Goal: Information Seeking & Learning: Learn about a topic

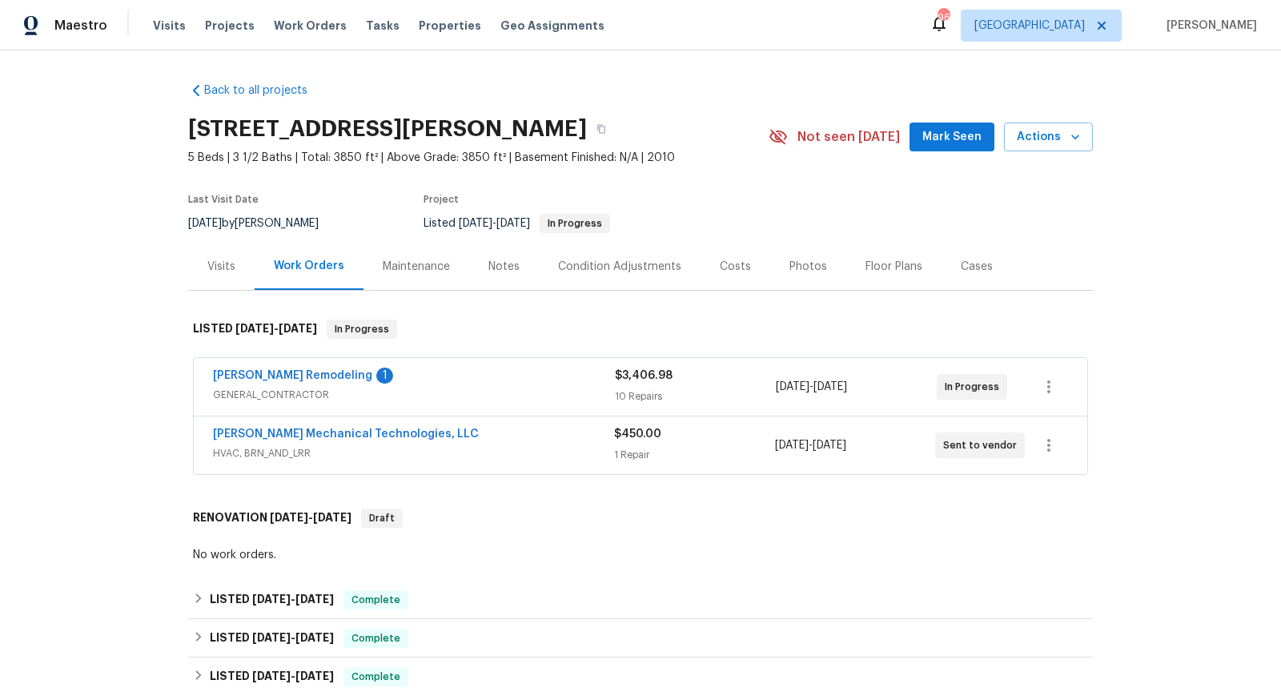
click at [533, 370] on div "[PERSON_NAME] Remodeling 1" at bounding box center [414, 376] width 402 height 19
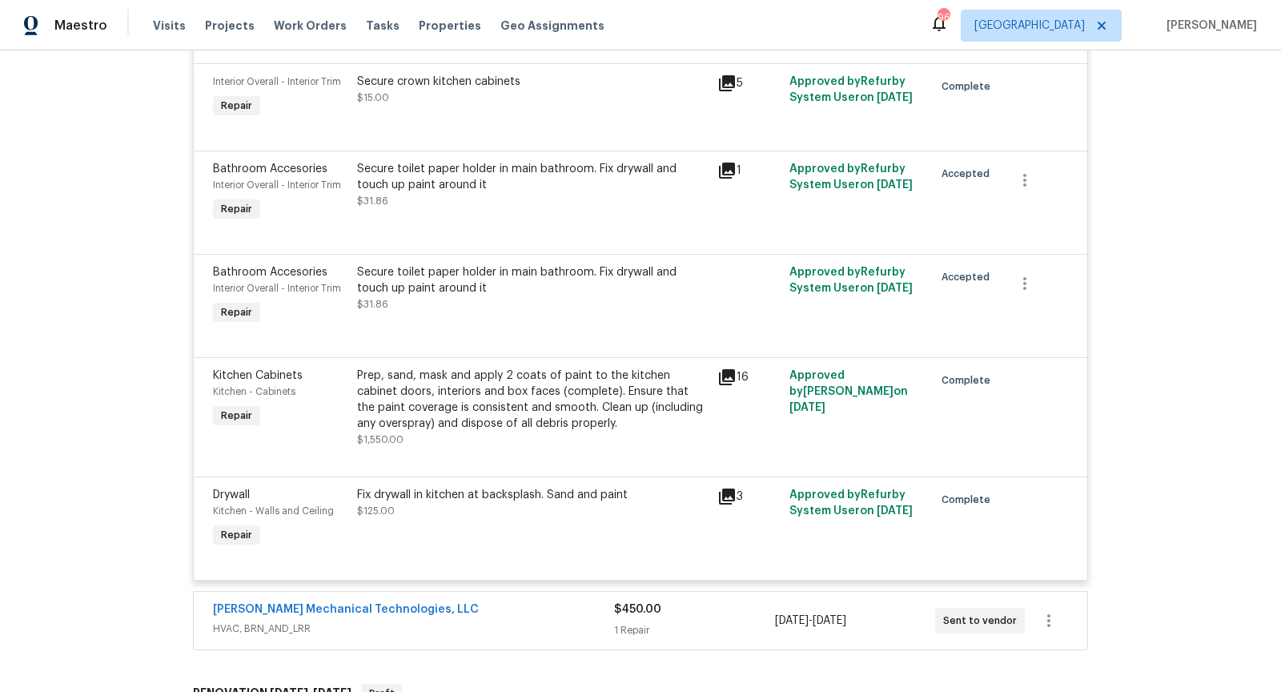
scroll to position [1038, 0]
click at [740, 367] on div "16" at bounding box center [748, 376] width 62 height 19
click at [730, 368] on icon at bounding box center [727, 376] width 16 height 16
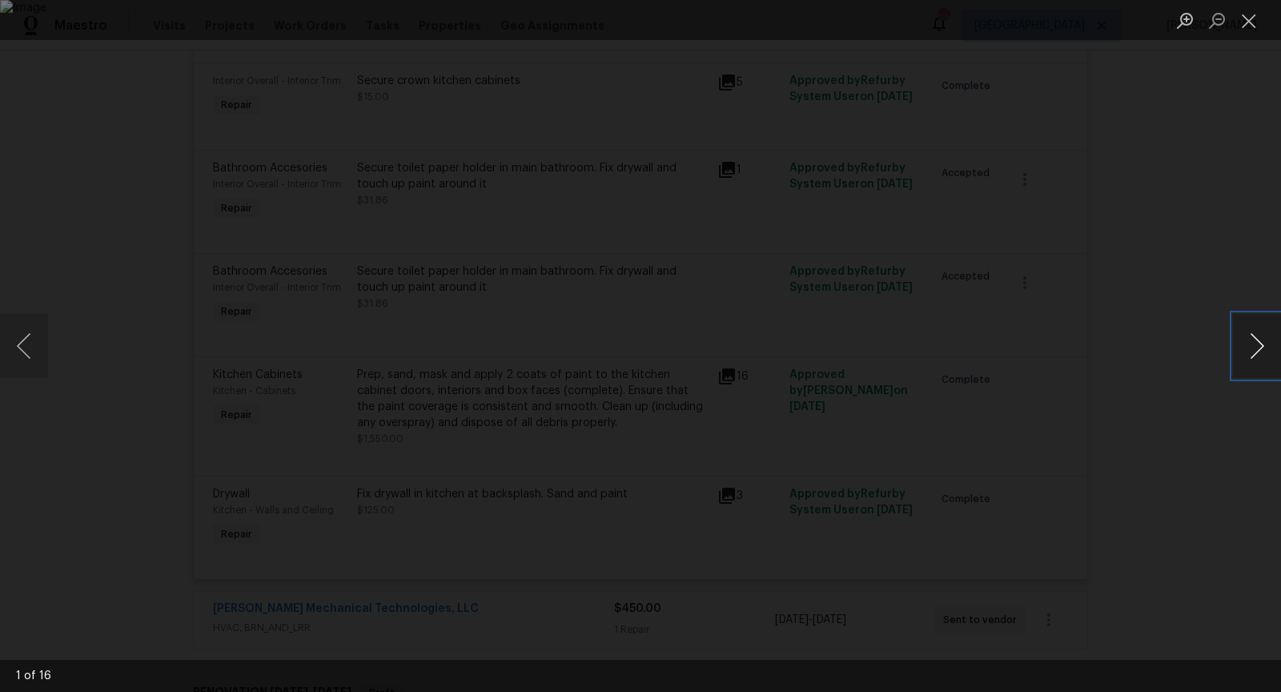
click at [1254, 338] on button "Next image" at bounding box center [1257, 346] width 48 height 64
click at [1180, 304] on div "Lightbox" at bounding box center [640, 346] width 1281 height 692
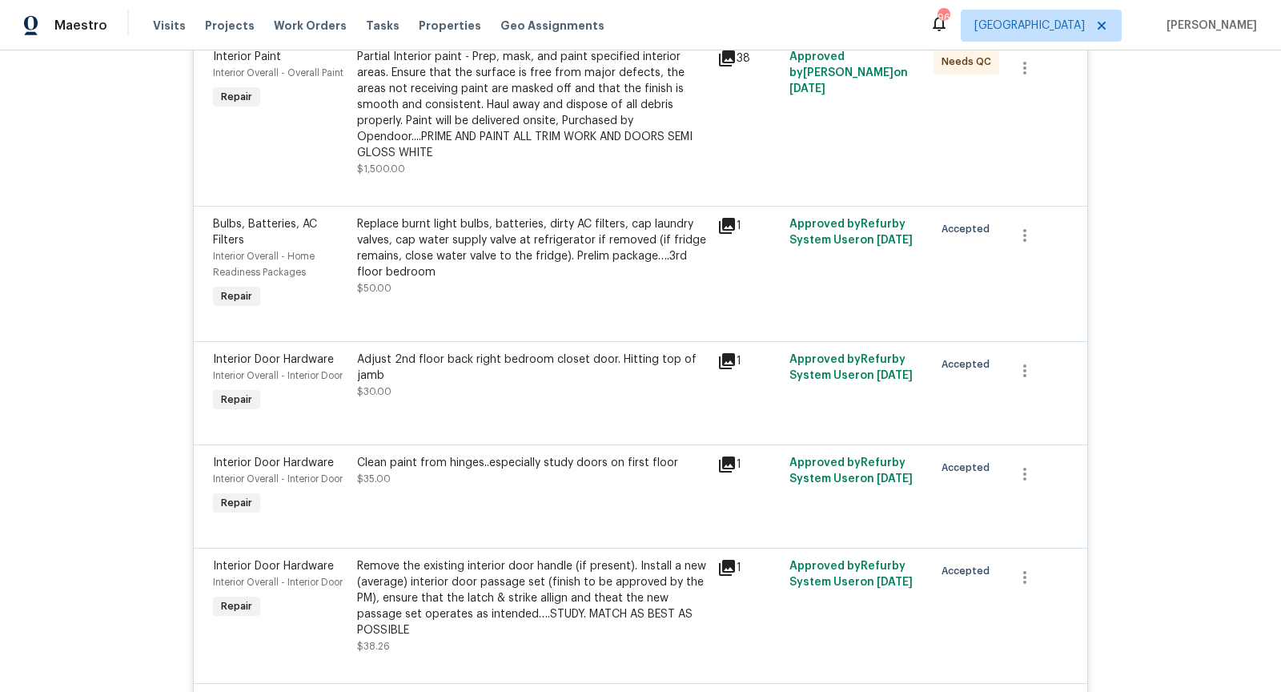
scroll to position [0, 0]
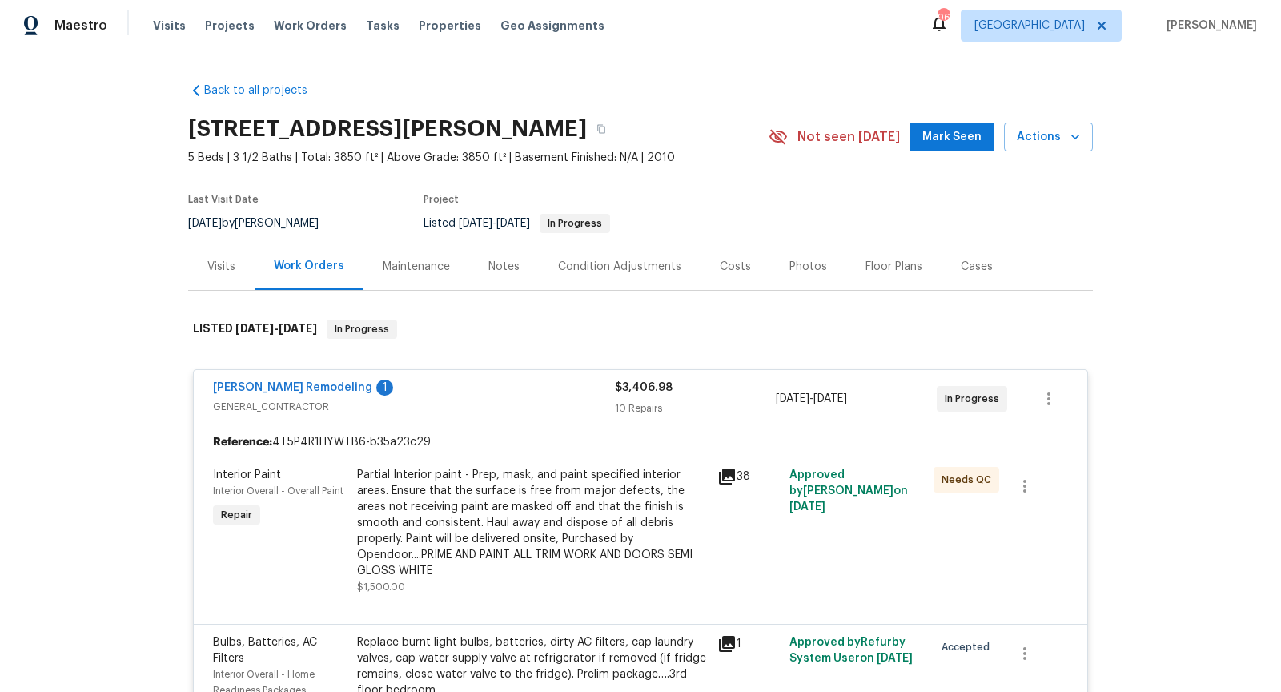
click at [225, 267] on div "Visits" at bounding box center [221, 267] width 28 height 16
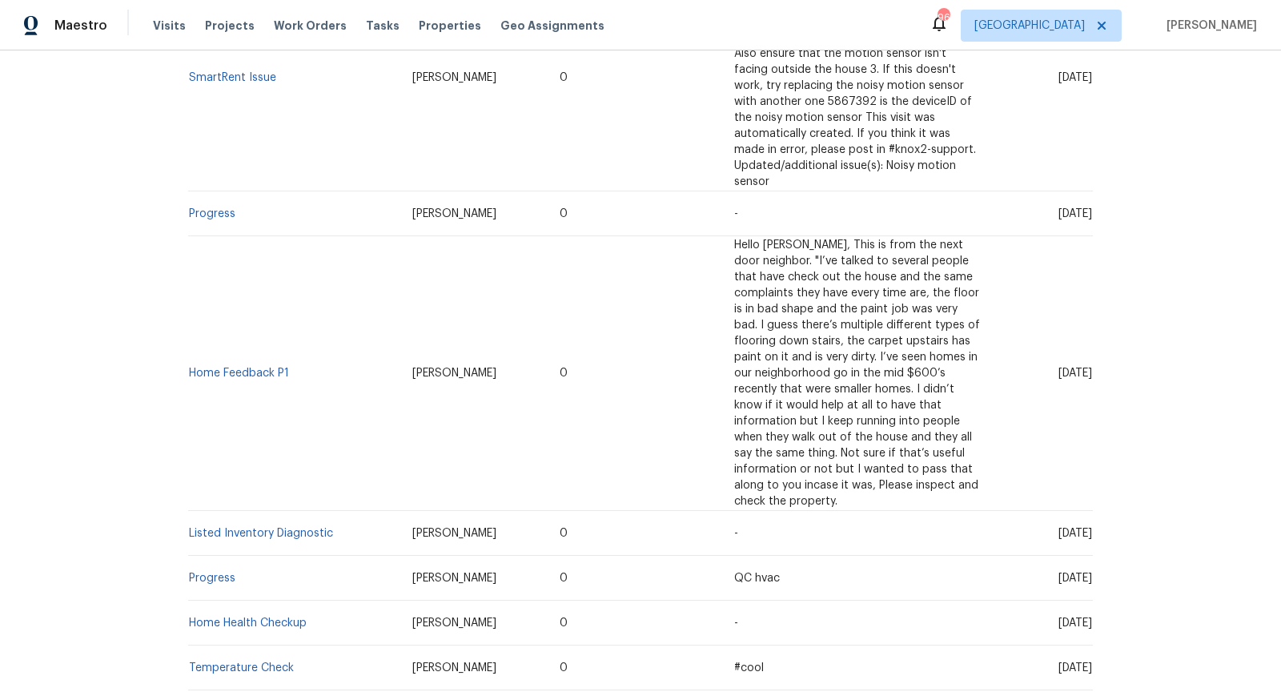
scroll to position [553, 0]
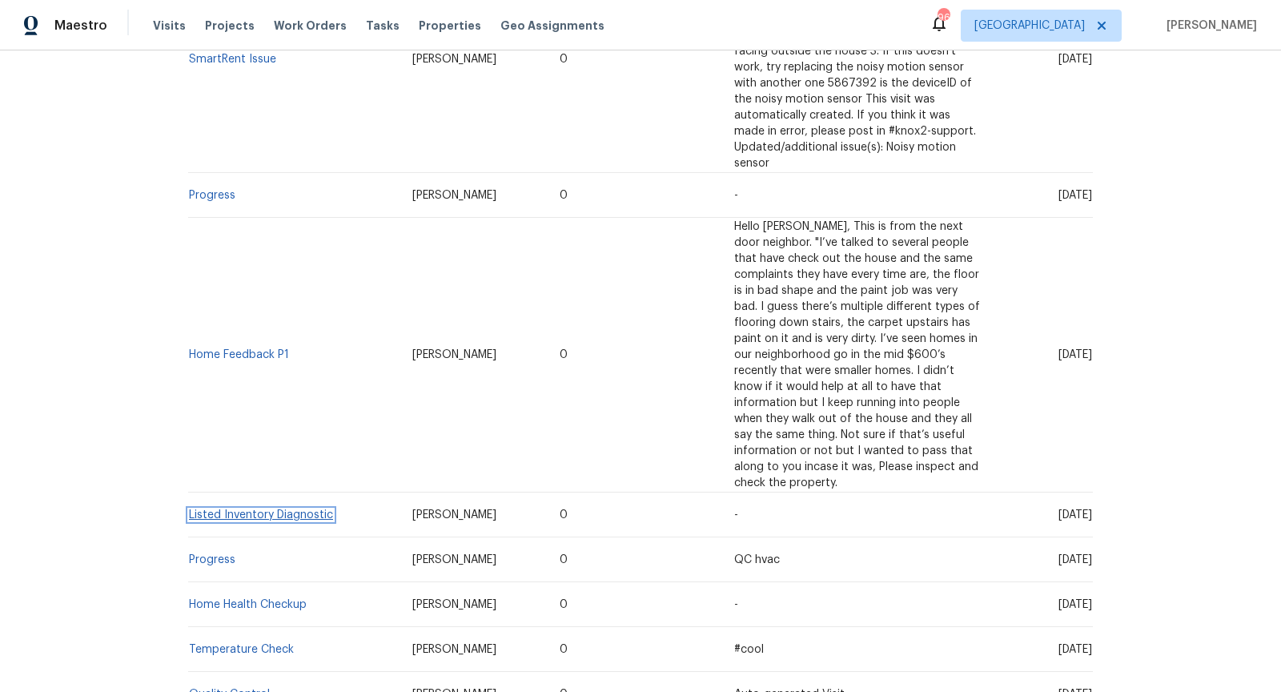
click at [322, 512] on link "Listed Inventory Diagnostic" at bounding box center [261, 514] width 144 height 11
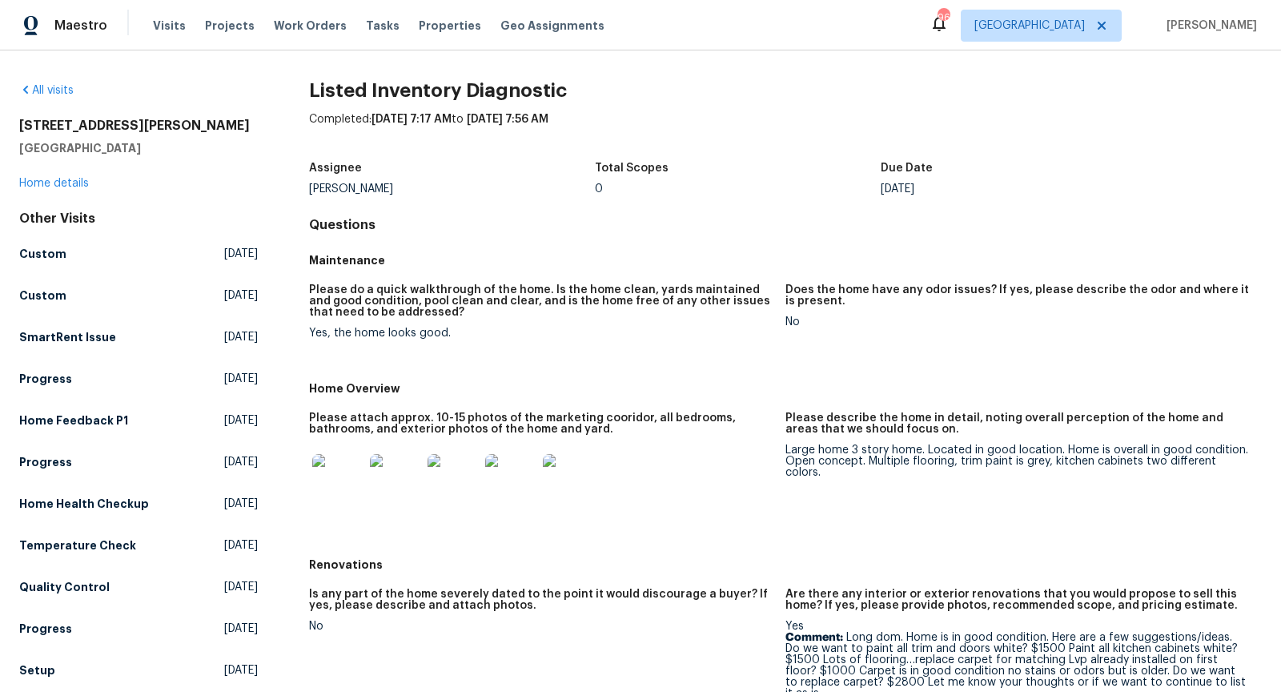
click at [350, 476] on img at bounding box center [337, 479] width 51 height 51
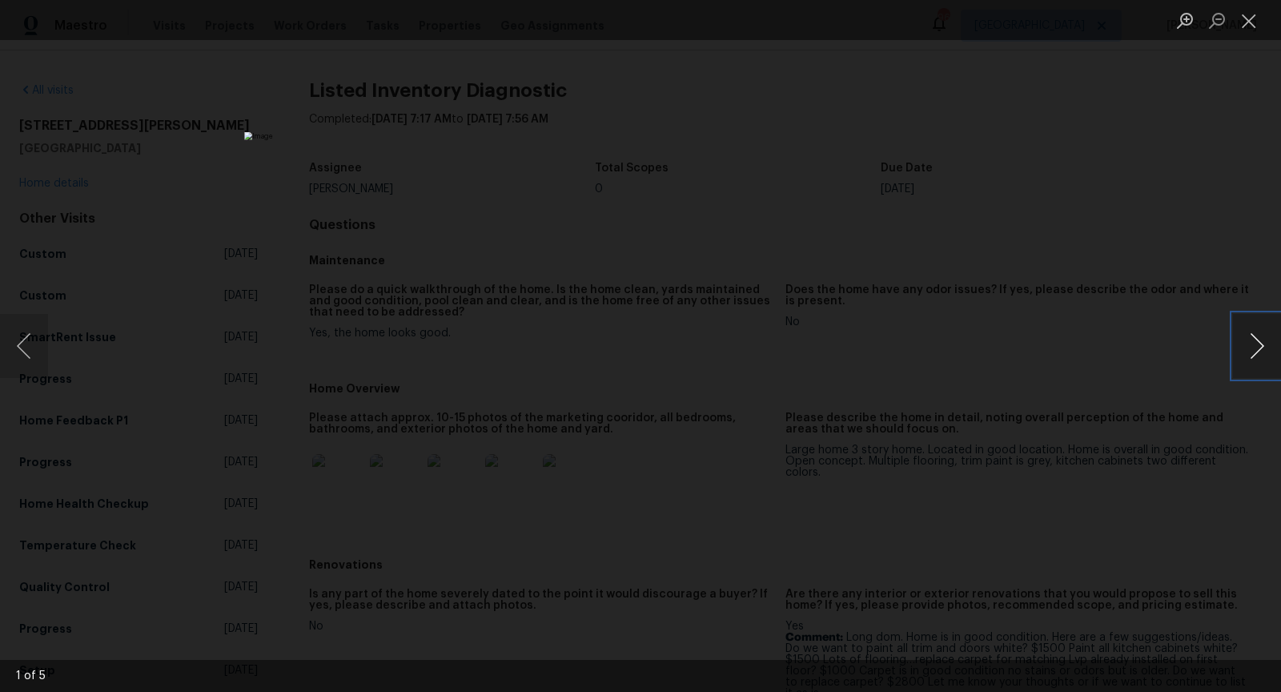
click at [1258, 335] on button "Next image" at bounding box center [1257, 346] width 48 height 64
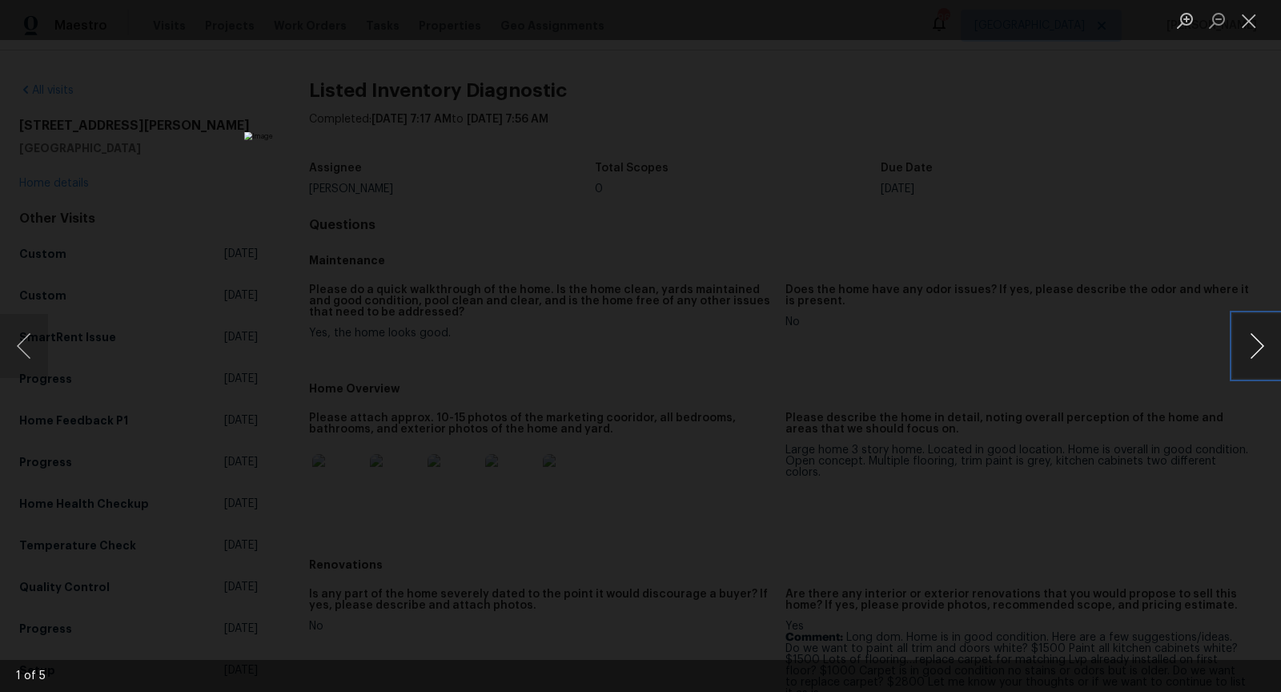
click at [1258, 335] on button "Next image" at bounding box center [1257, 346] width 48 height 64
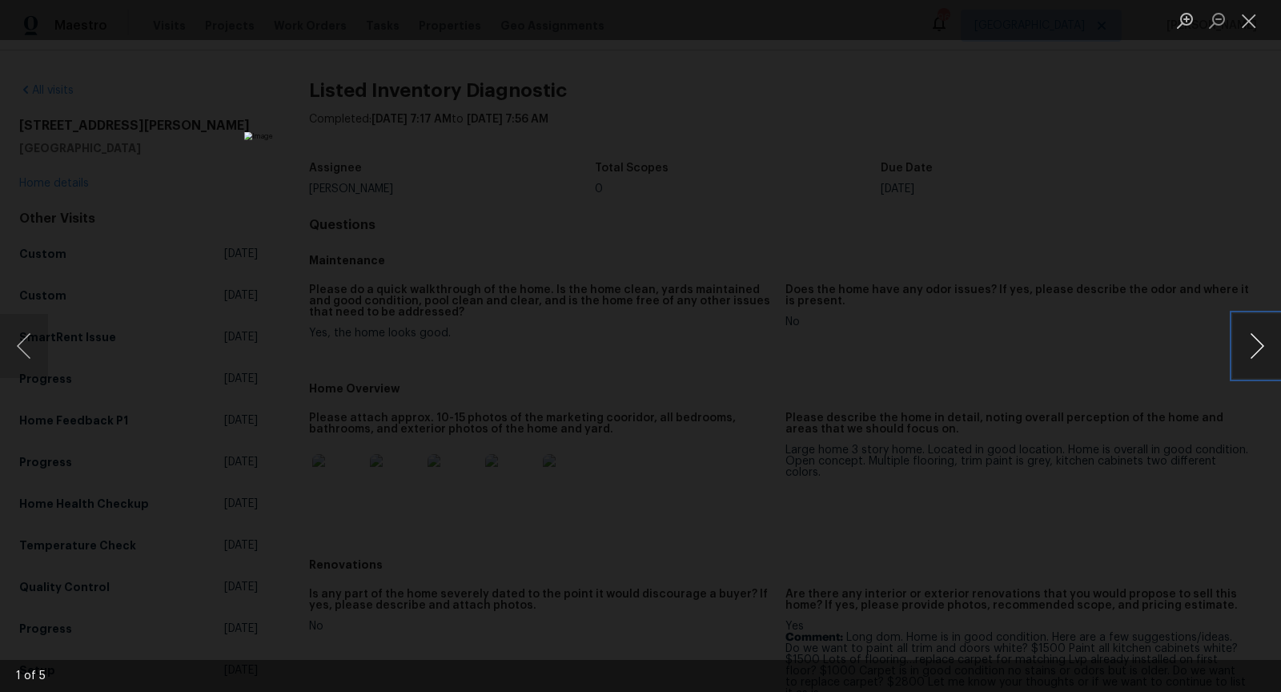
click at [1258, 335] on button "Next image" at bounding box center [1257, 346] width 48 height 64
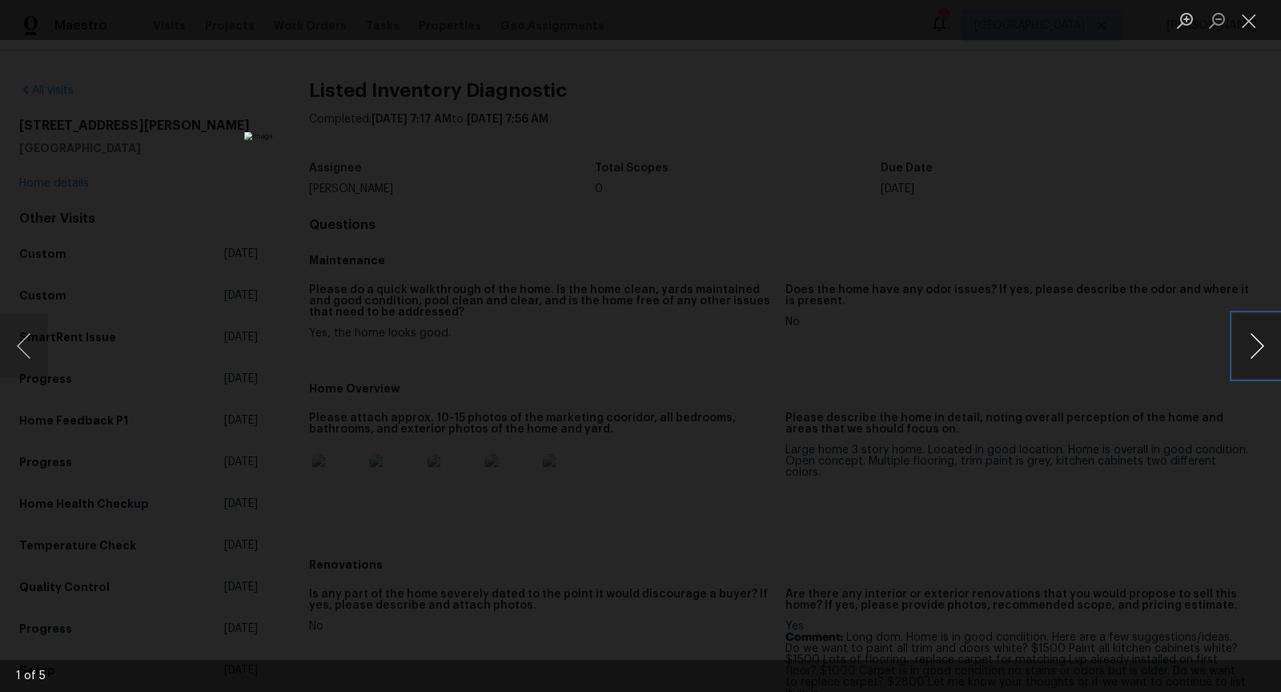
click at [1258, 335] on button "Next image" at bounding box center [1257, 346] width 48 height 64
click at [1257, 337] on button "Next image" at bounding box center [1257, 346] width 48 height 64
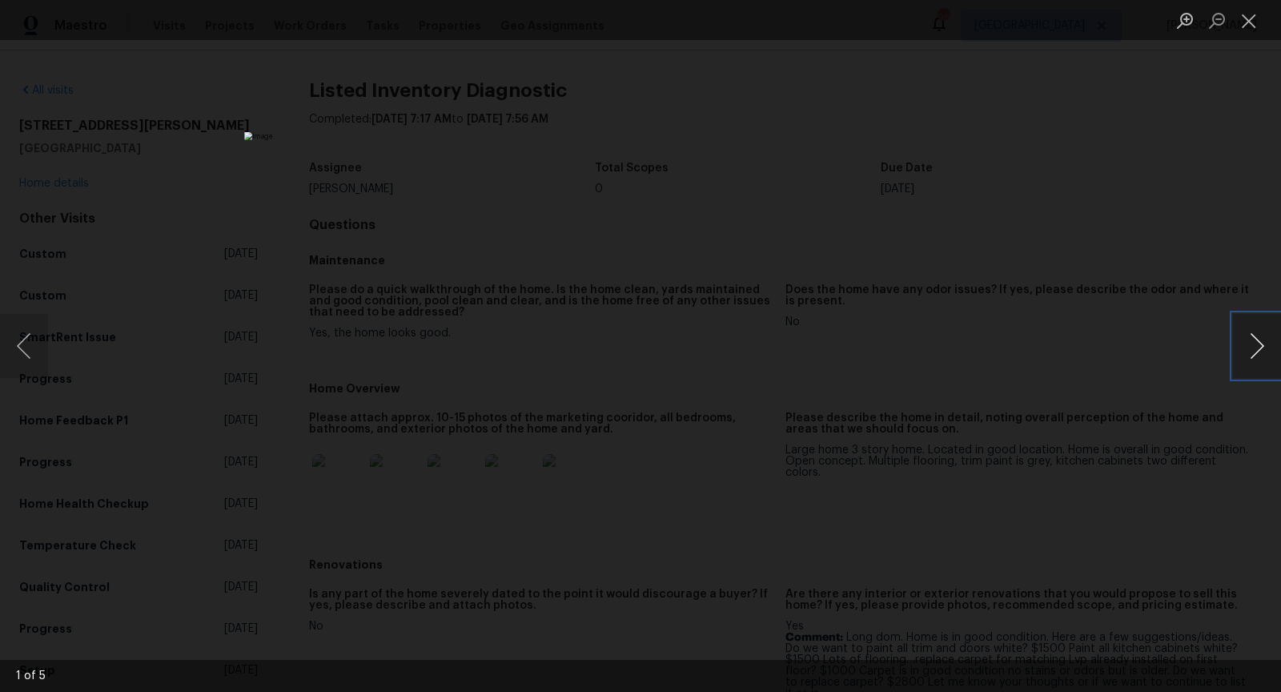
click at [1257, 337] on button "Next image" at bounding box center [1257, 346] width 48 height 64
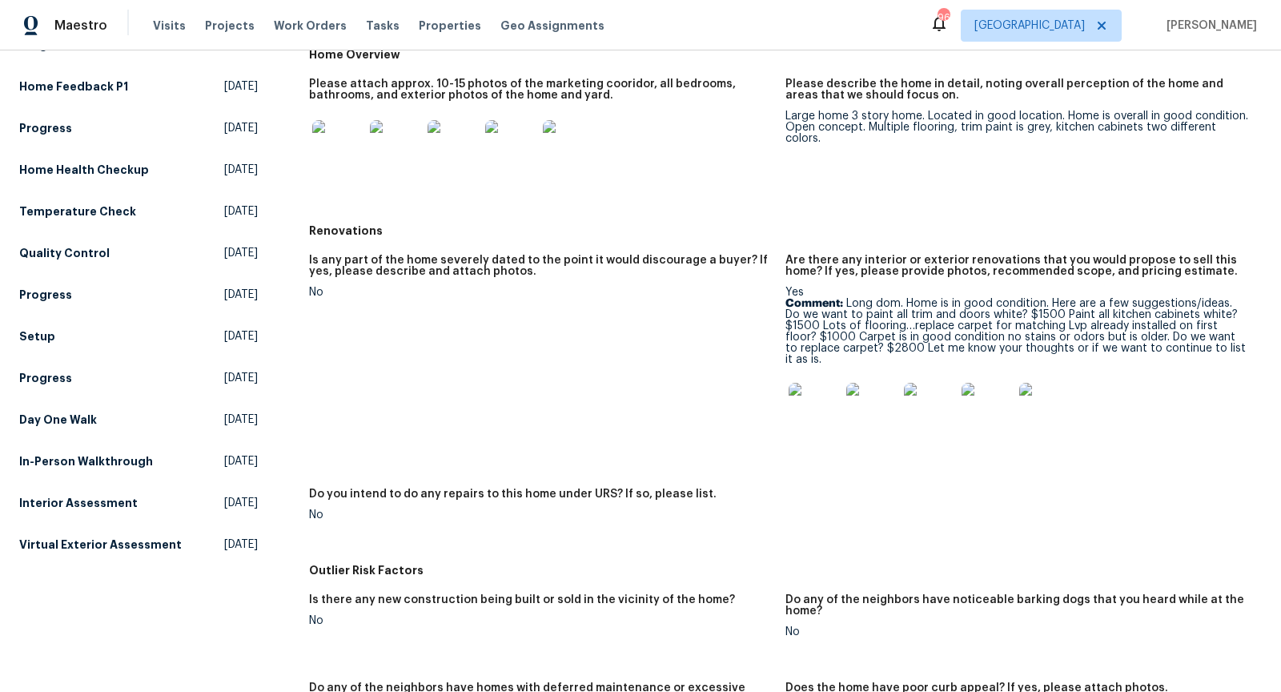
scroll to position [380, 0]
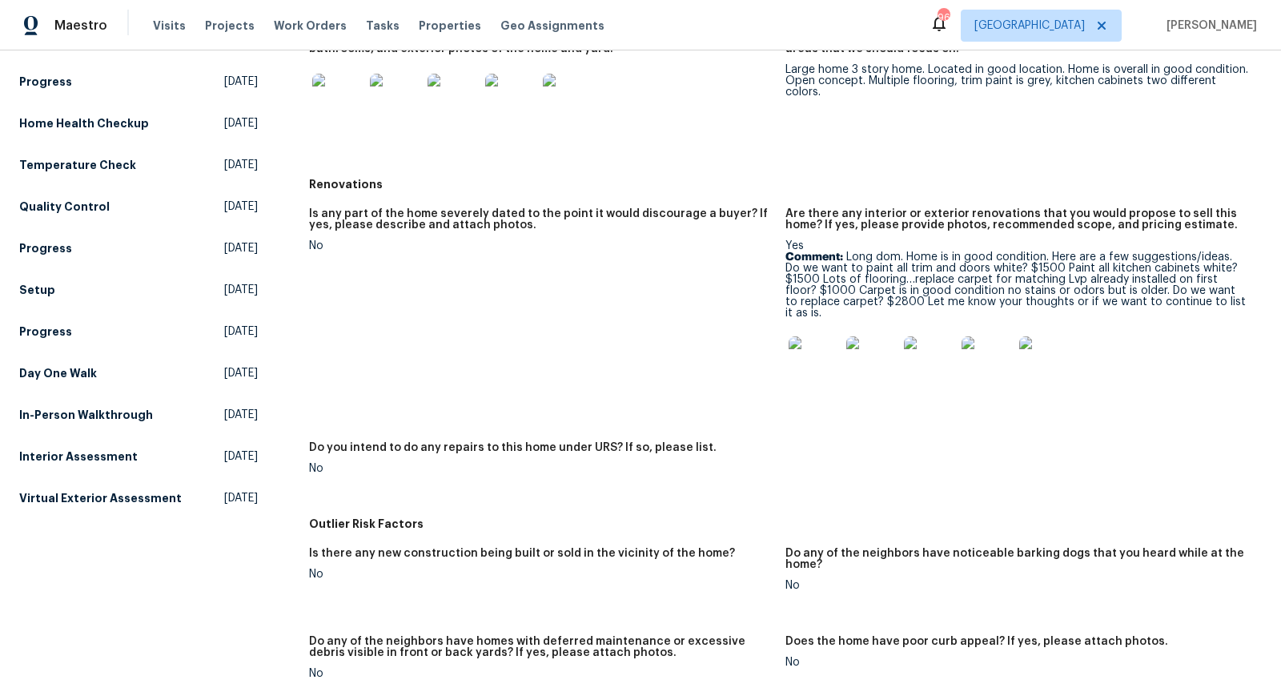
click at [827, 344] on img at bounding box center [814, 361] width 51 height 51
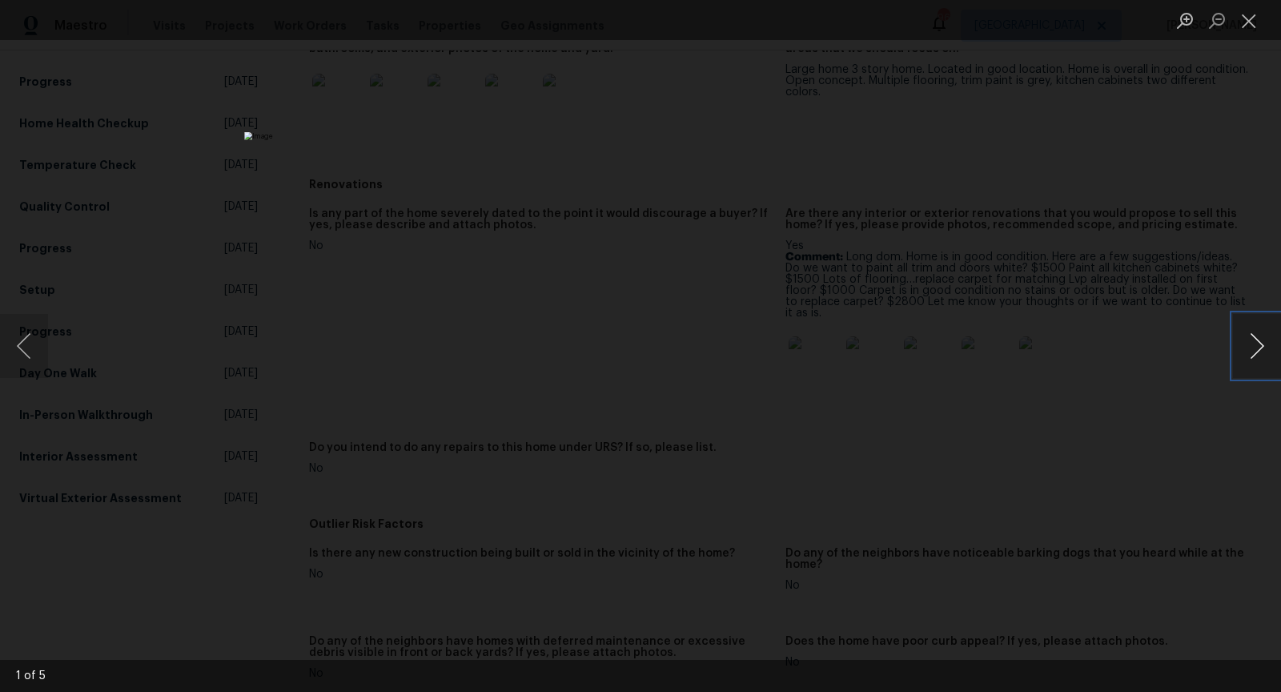
click at [1253, 341] on button "Next image" at bounding box center [1257, 346] width 48 height 64
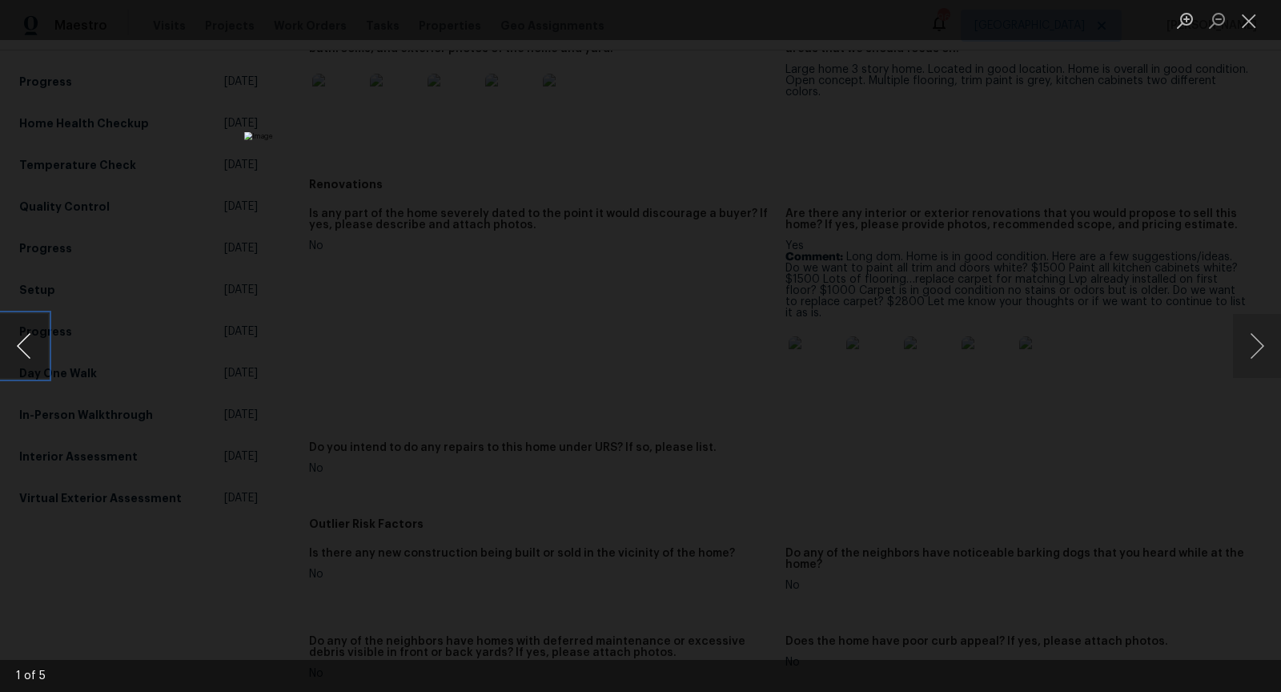
click at [21, 354] on button "Previous image" at bounding box center [24, 346] width 48 height 64
click at [1268, 346] on button "Next image" at bounding box center [1257, 346] width 48 height 64
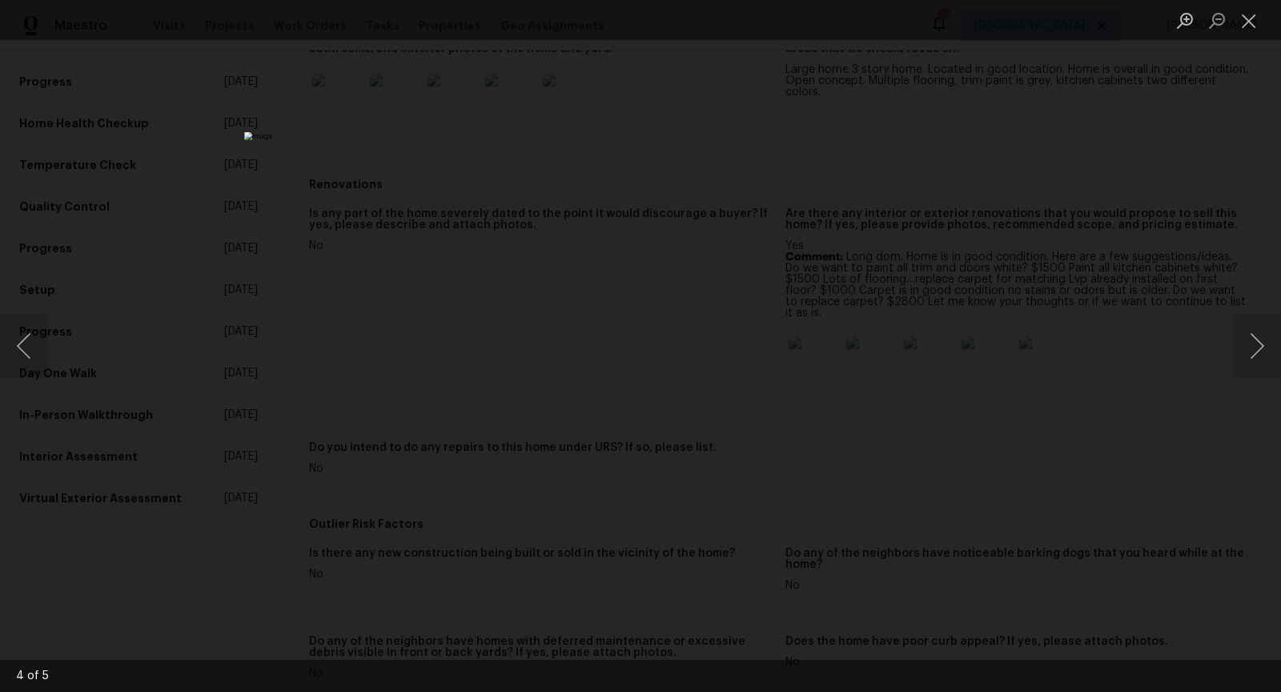
click at [1047, 332] on div "Lightbox" at bounding box center [640, 346] width 1281 height 692
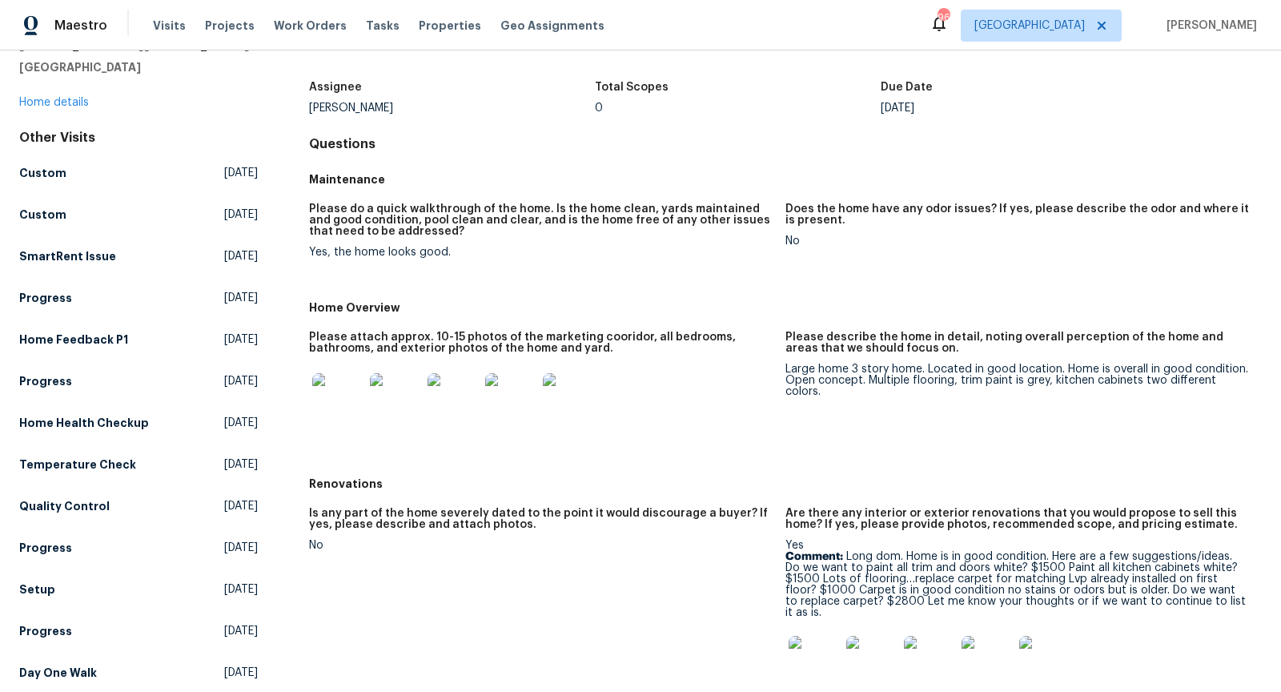
scroll to position [0, 0]
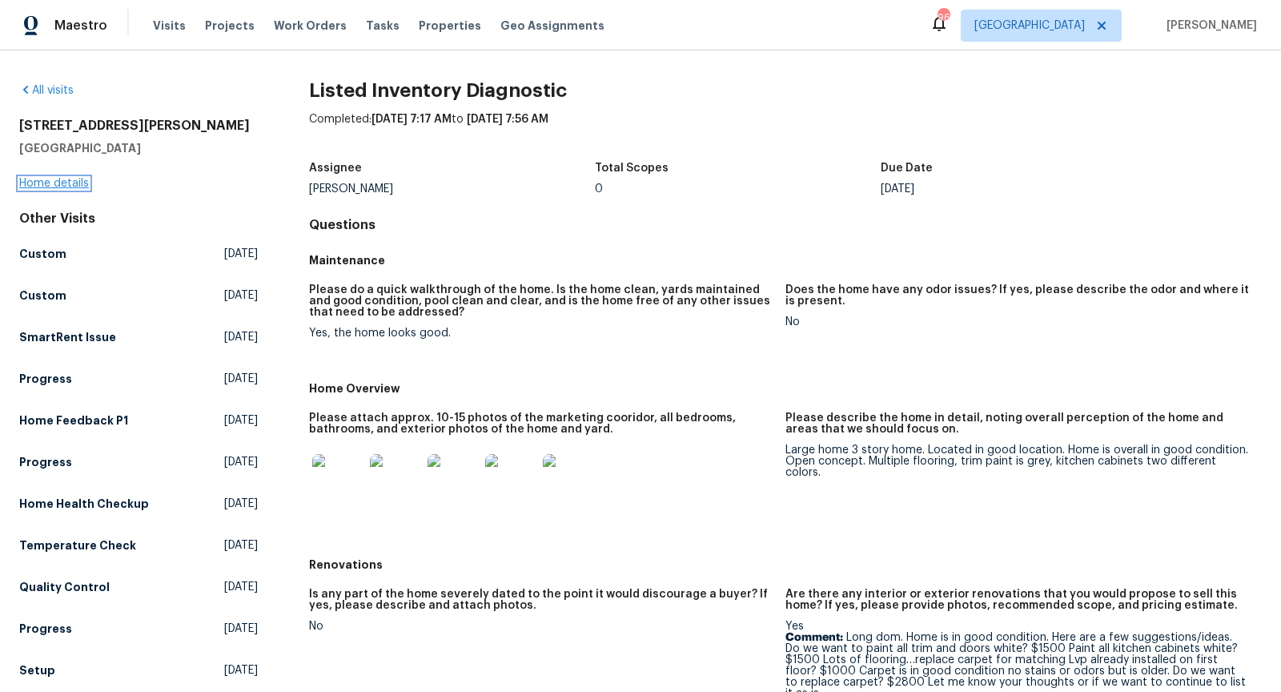
click at [72, 185] on link "Home details" at bounding box center [54, 183] width 70 height 11
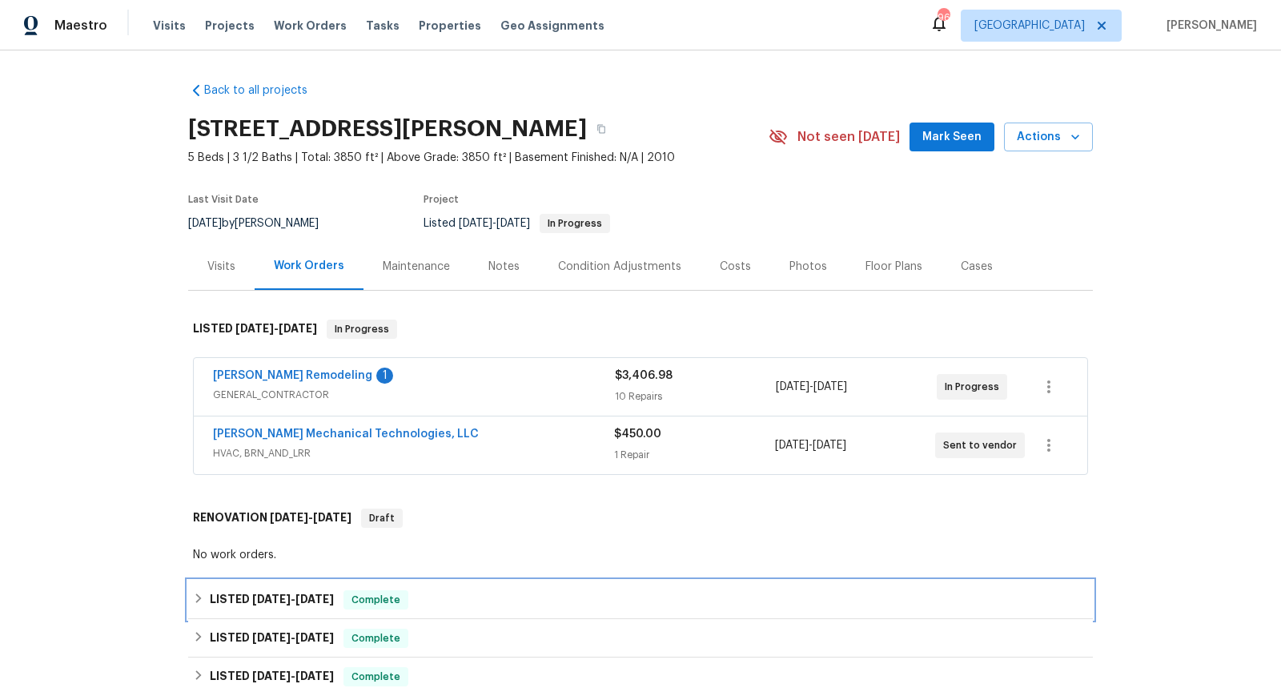
click at [502, 588] on div "LISTED [DATE] - [DATE] Complete" at bounding box center [640, 599] width 905 height 38
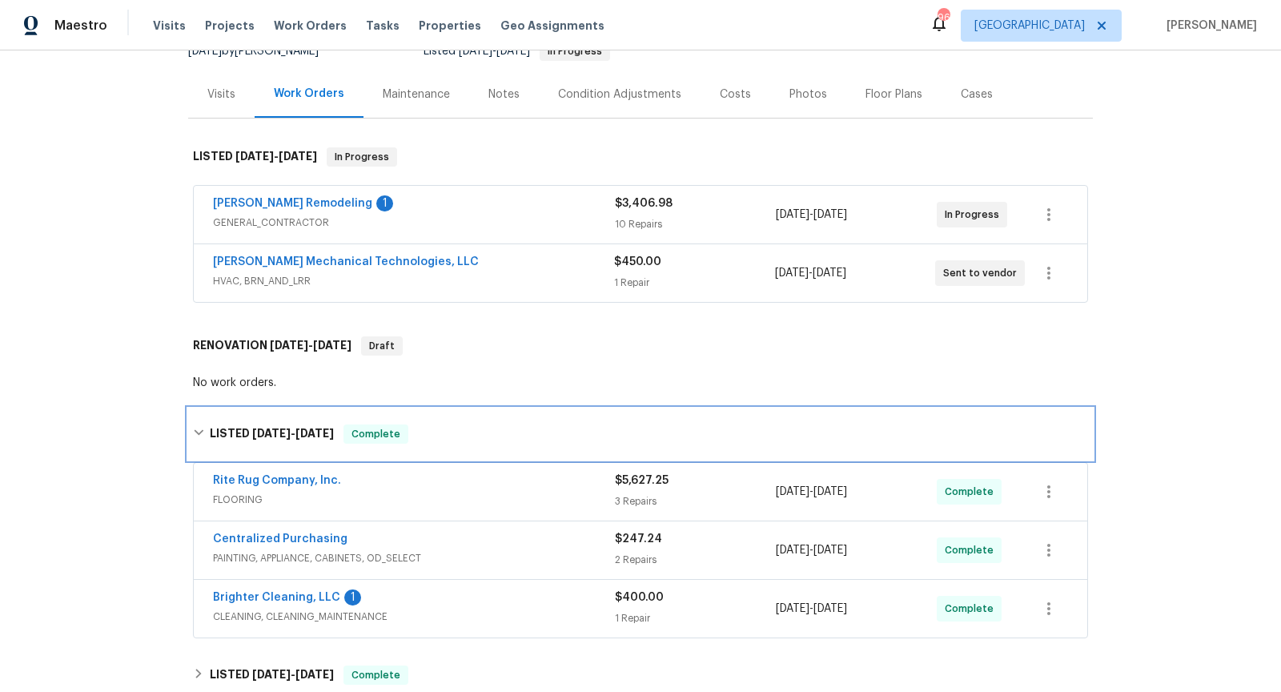
scroll to position [180, 0]
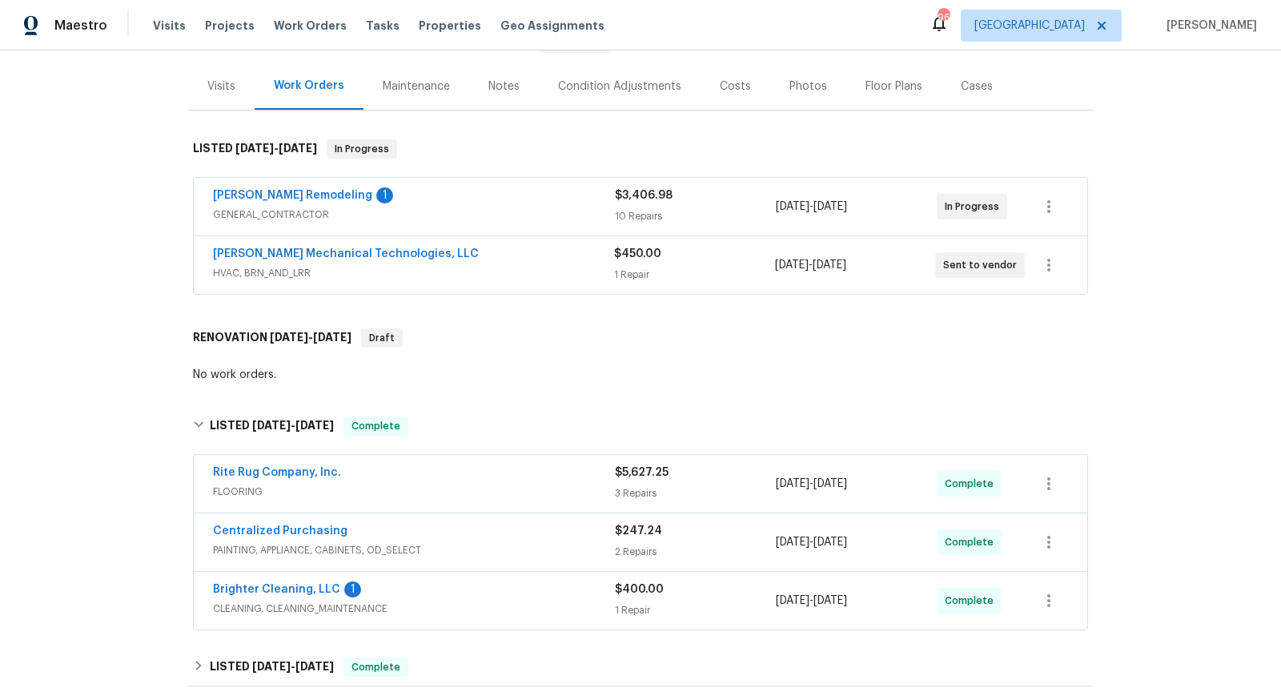
click at [489, 472] on div "Rite Rug Company, Inc." at bounding box center [414, 473] width 402 height 19
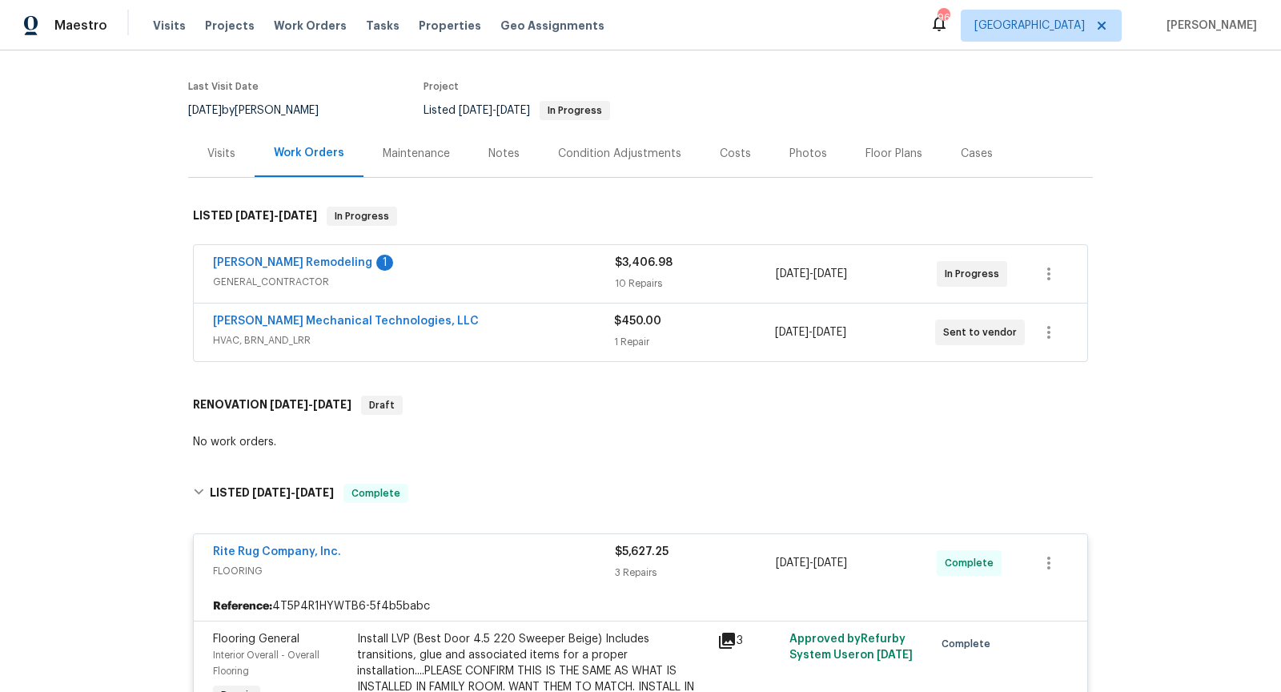
scroll to position [0, 0]
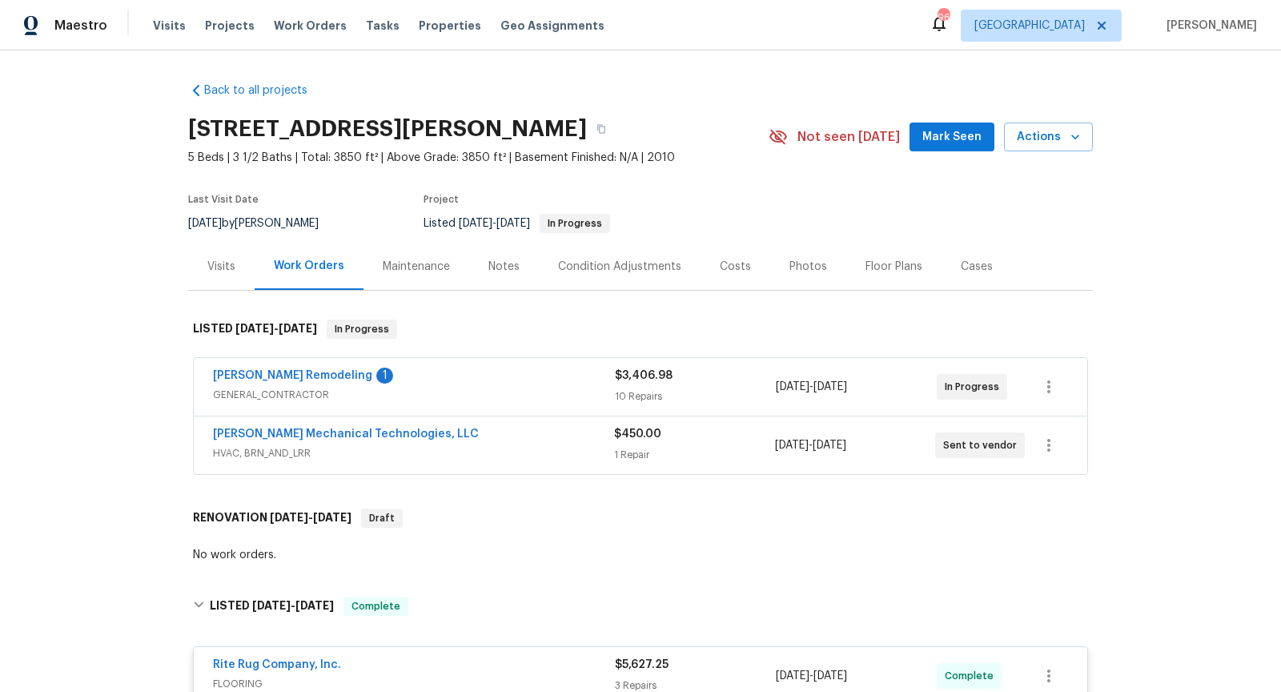
click at [227, 259] on div "Visits" at bounding box center [221, 267] width 28 height 16
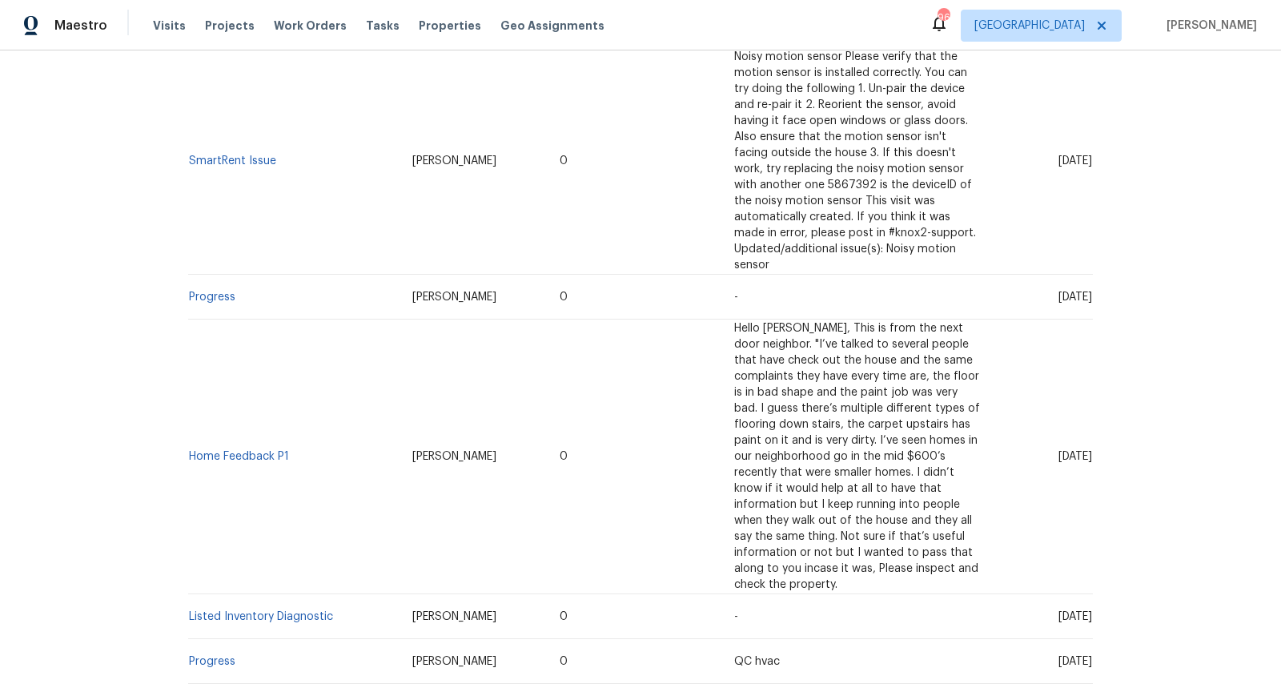
scroll to position [454, 0]
click at [307, 610] on link "Listed Inventory Diagnostic" at bounding box center [261, 613] width 144 height 11
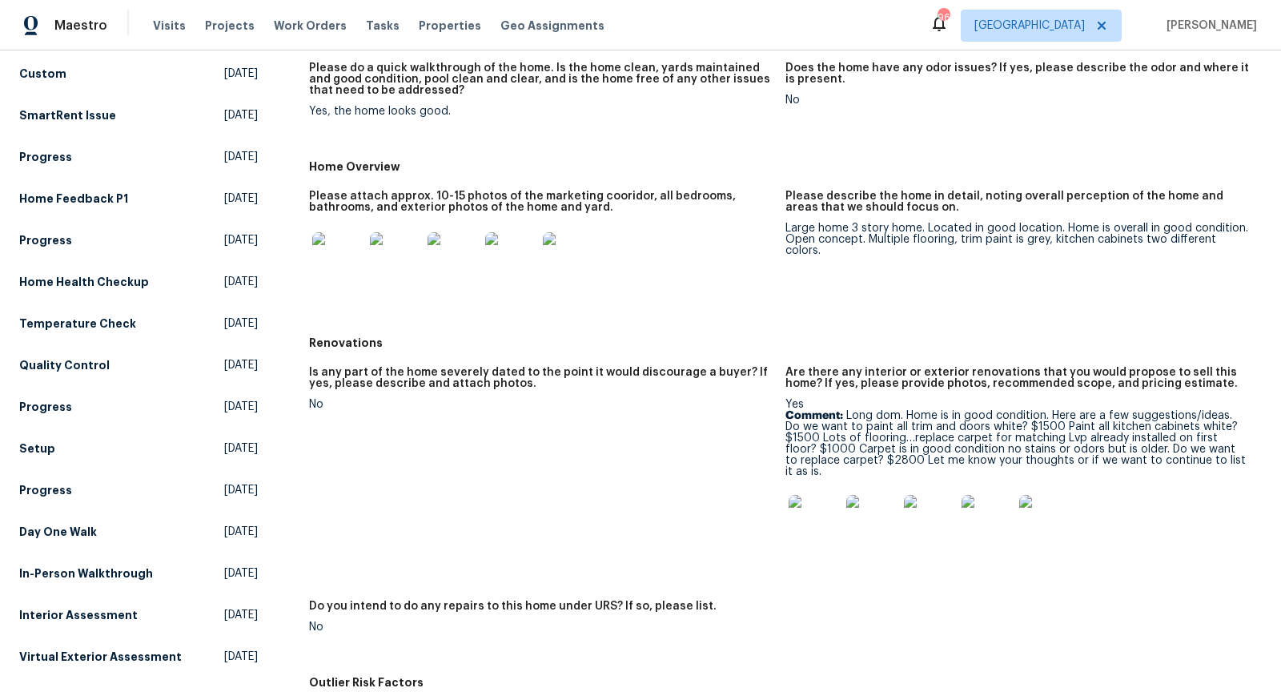
scroll to position [259, 0]
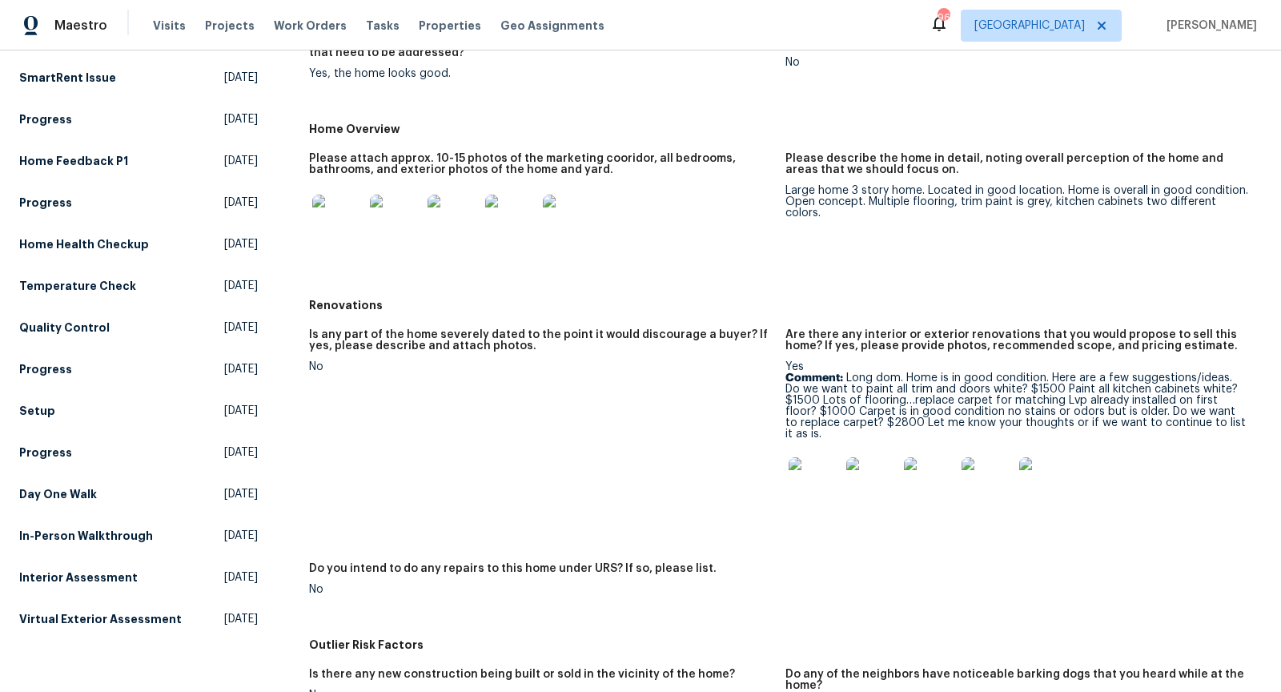
click at [355, 218] on img at bounding box center [337, 220] width 51 height 51
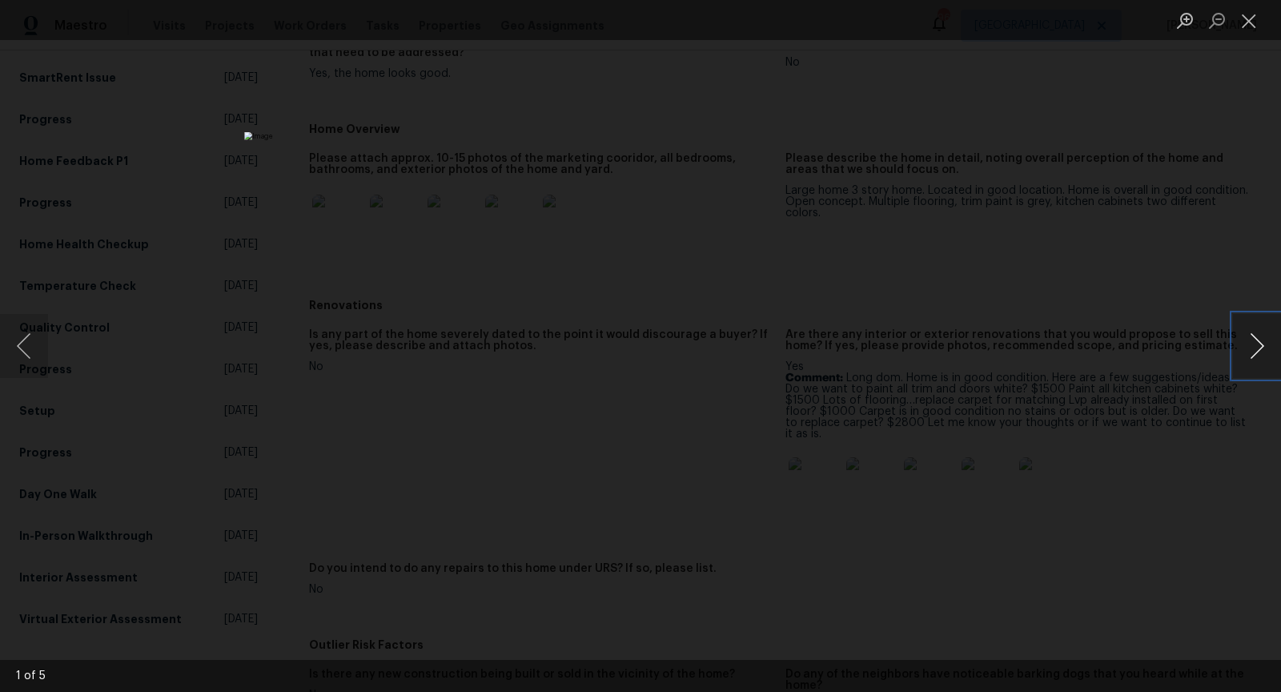
click at [1251, 343] on button "Next image" at bounding box center [1257, 346] width 48 height 64
